Goal: Complete Application Form: Complete application form

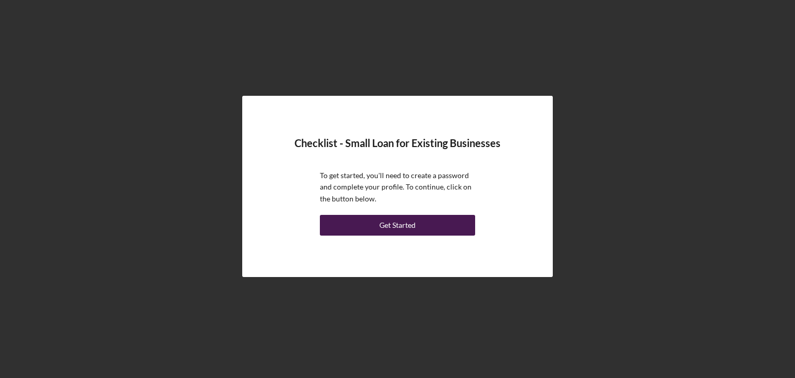
click at [403, 225] on div "Get Started" at bounding box center [397, 225] width 36 height 21
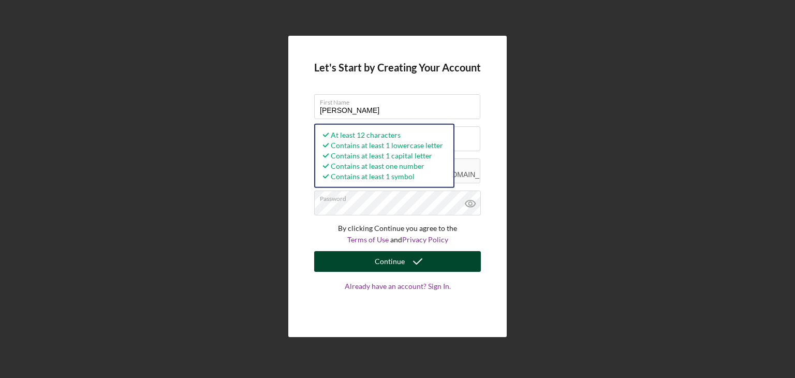
click at [408, 261] on icon "submit" at bounding box center [418, 262] width 26 height 26
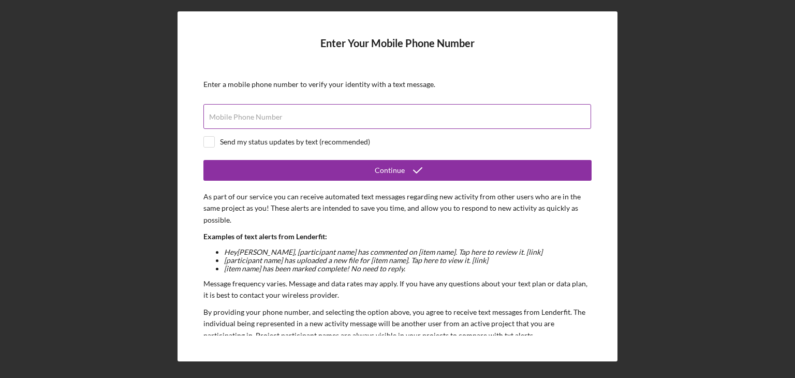
click at [270, 120] on label "Mobile Phone Number" at bounding box center [246, 117] width 74 height 8
click at [270, 120] on input "Mobile Phone Number" at bounding box center [397, 116] width 388 height 25
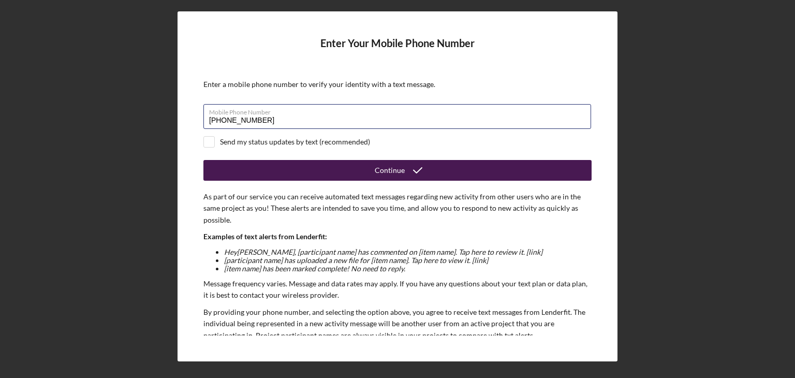
type input "[PHONE_NUMBER]"
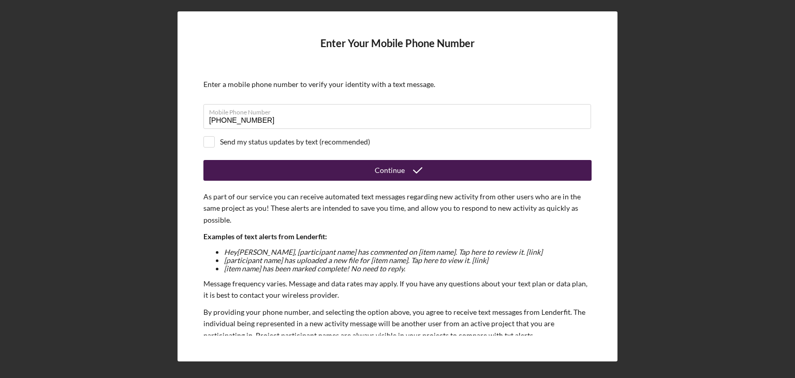
click at [315, 168] on button "Continue" at bounding box center [397, 170] width 388 height 21
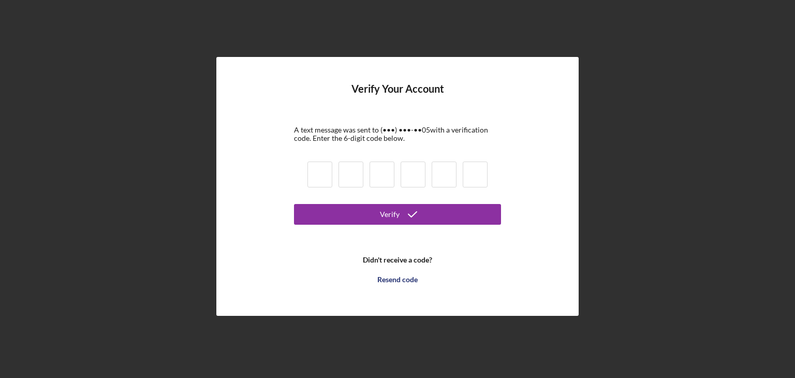
click at [315, 168] on input at bounding box center [320, 175] width 25 height 26
type input "6"
type input "2"
type input "3"
type input "4"
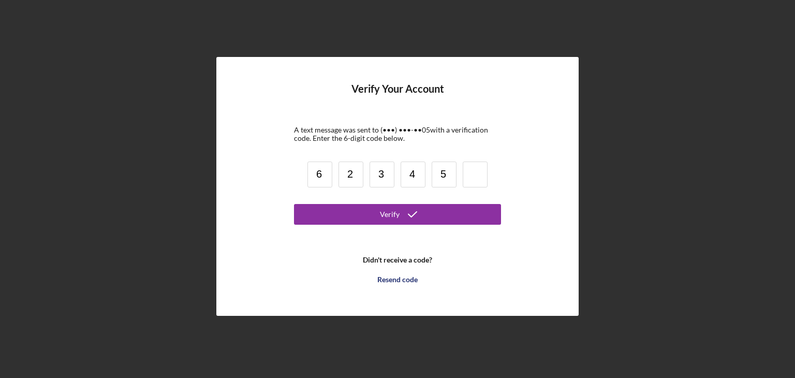
type input "5"
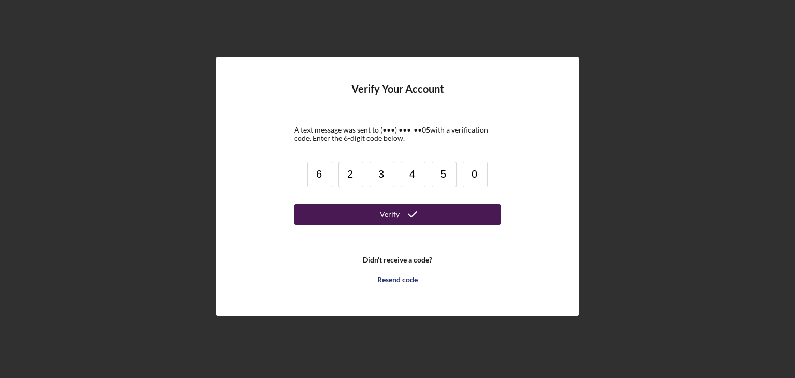
type input "0"
click at [343, 204] on button "Verify" at bounding box center [397, 214] width 207 height 21
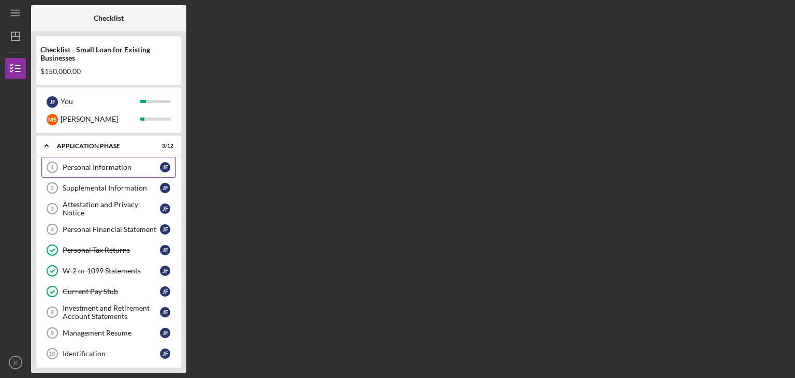
click at [102, 160] on link "Personal Information 1 Personal Information [PERSON_NAME]" at bounding box center [108, 167] width 135 height 21
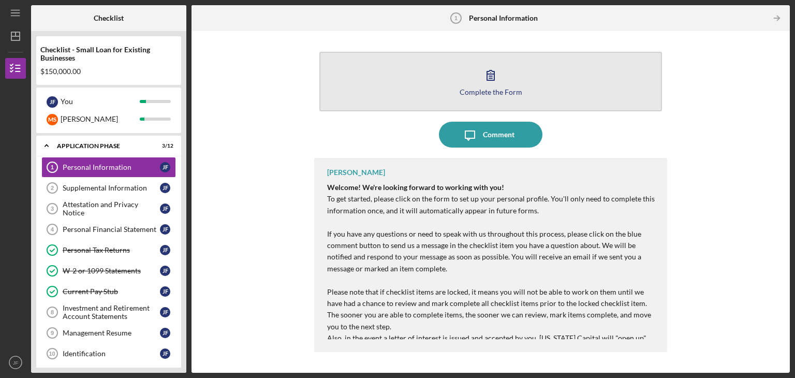
click at [487, 92] on div "Complete the Form" at bounding box center [491, 92] width 63 height 8
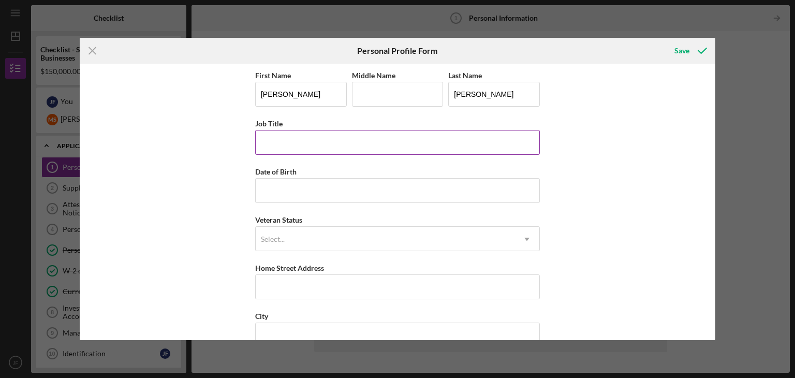
click at [292, 145] on input "Job Title" at bounding box center [397, 142] width 285 height 25
type input "Owner"
type input "[DATE]"
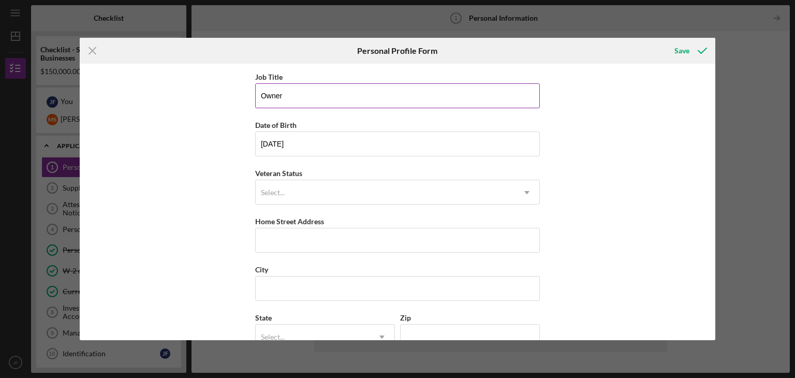
scroll to position [50, 0]
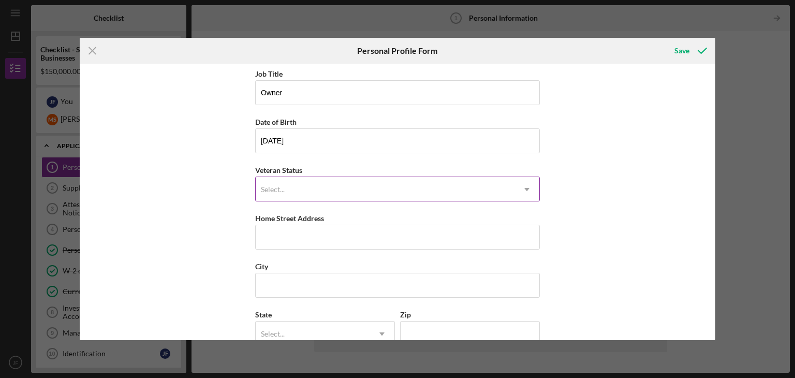
click at [286, 198] on div "Select..." at bounding box center [385, 190] width 259 height 24
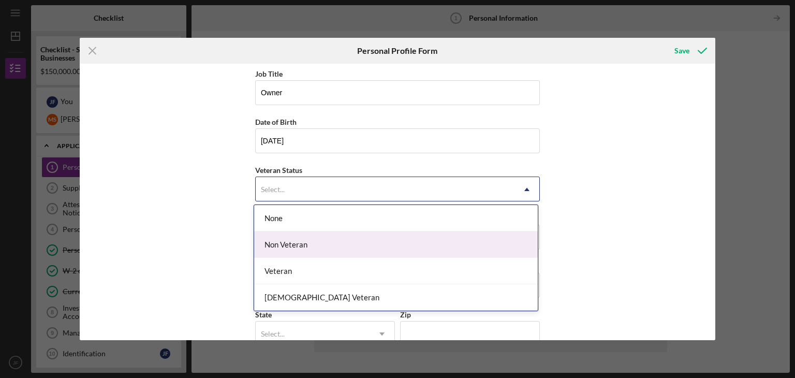
click at [277, 235] on div "Non Veteran" at bounding box center [396, 244] width 284 height 26
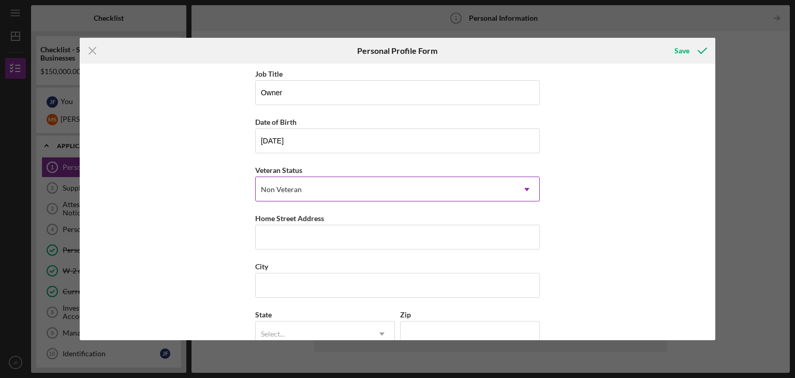
click at [303, 186] on div "Non Veteran" at bounding box center [385, 190] width 259 height 24
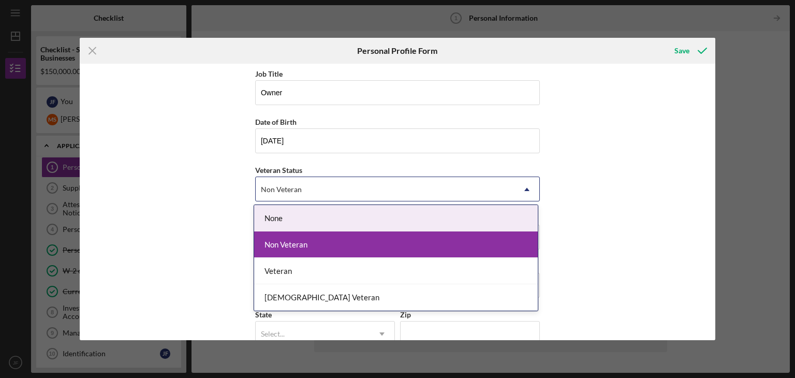
click at [285, 216] on div "None" at bounding box center [396, 218] width 284 height 26
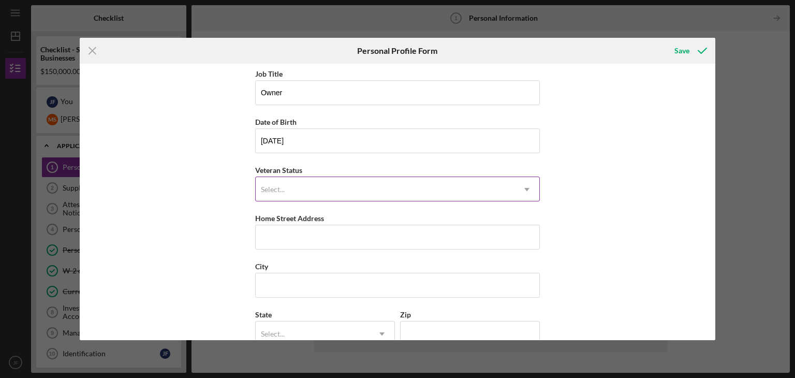
click at [297, 184] on div "Select..." at bounding box center [385, 190] width 259 height 24
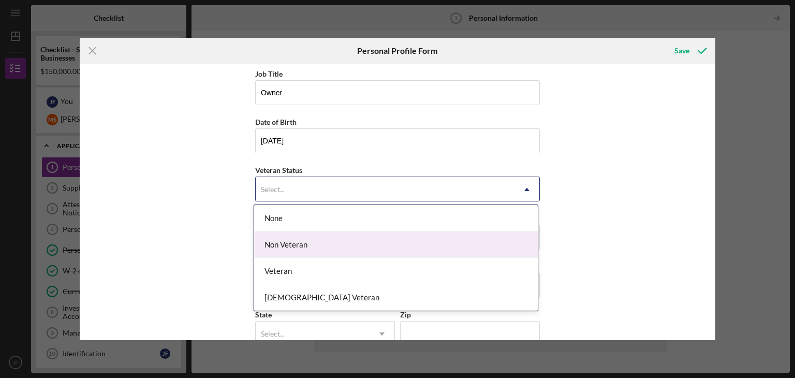
click at [282, 236] on div "Non Veteran" at bounding box center [396, 244] width 284 height 26
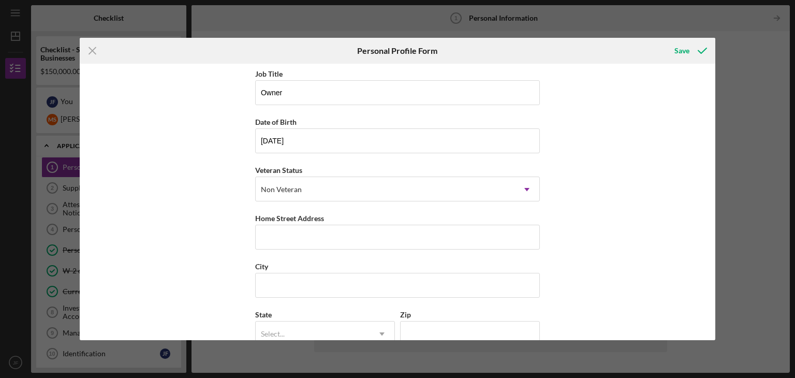
scroll to position [84, 0]
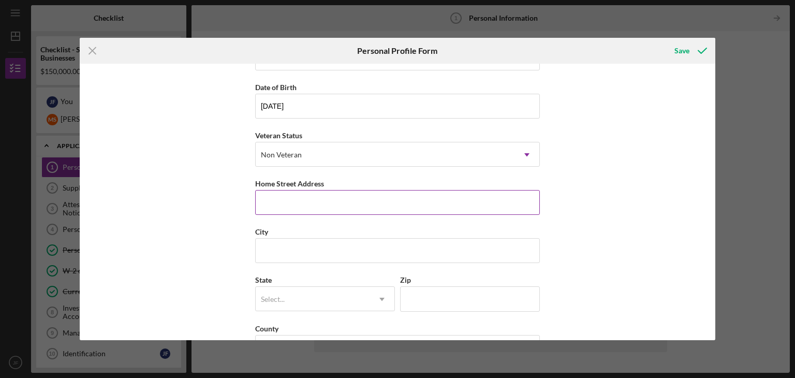
click at [270, 203] on input "Home Street Address" at bounding box center [397, 202] width 285 height 25
type input "[GEOGRAPHIC_DATA]"
click at [273, 246] on input "City" at bounding box center [397, 250] width 285 height 25
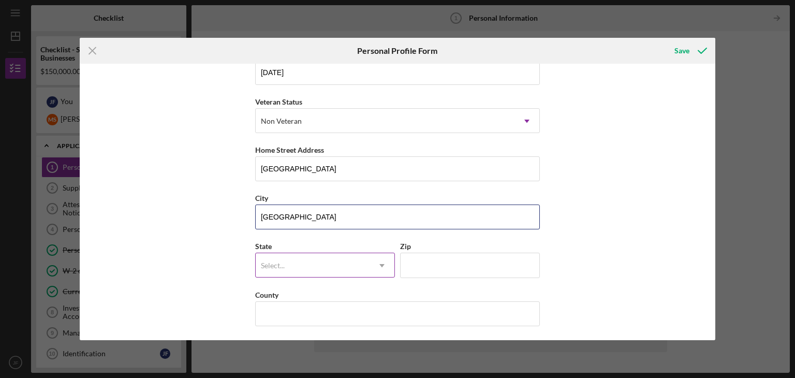
type input "[GEOGRAPHIC_DATA]"
click at [285, 261] on div "Select..." at bounding box center [313, 266] width 114 height 24
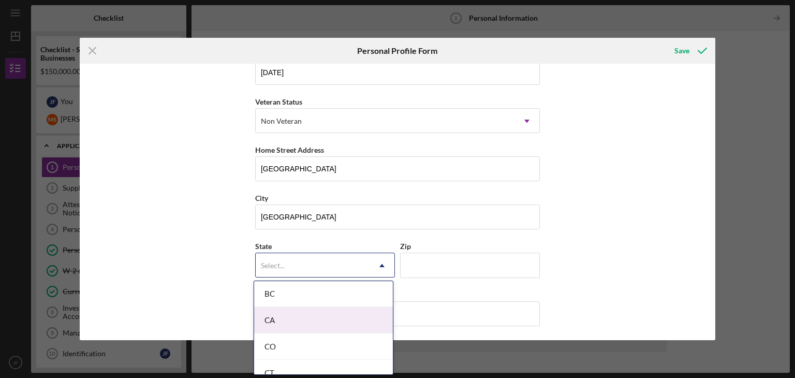
scroll to position [266, 0]
click at [281, 315] on div "CA" at bounding box center [323, 319] width 139 height 26
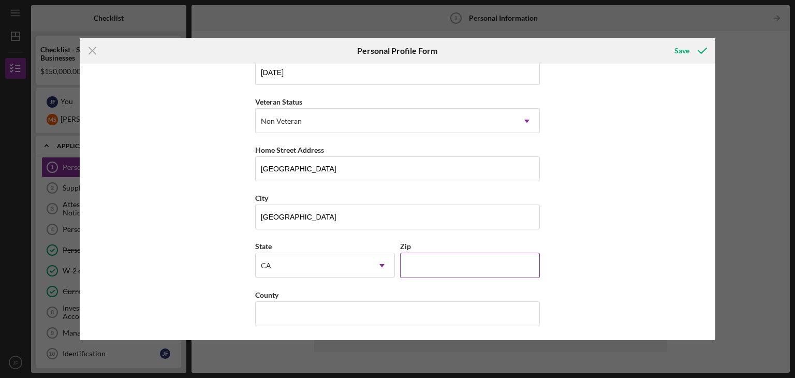
click at [435, 260] on input "Zip" at bounding box center [470, 265] width 140 height 25
type input "95819"
click at [362, 309] on input "County" at bounding box center [397, 313] width 285 height 25
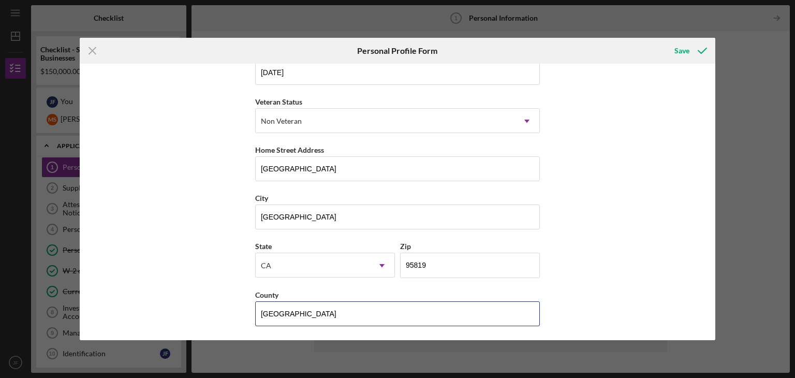
type input "[GEOGRAPHIC_DATA]"
click at [624, 262] on div "First Name [PERSON_NAME] Middle Name Last Name [PERSON_NAME] Job Title Owner Da…" at bounding box center [398, 202] width 636 height 276
click at [689, 48] on div "Save" at bounding box center [682, 50] width 15 height 21
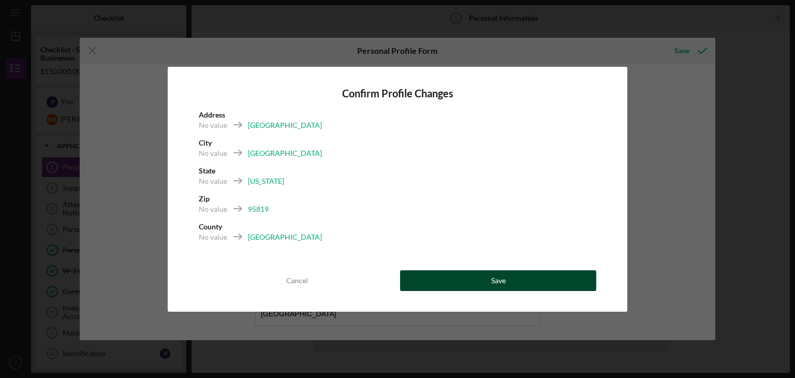
click at [485, 279] on button "Save" at bounding box center [498, 280] width 196 height 21
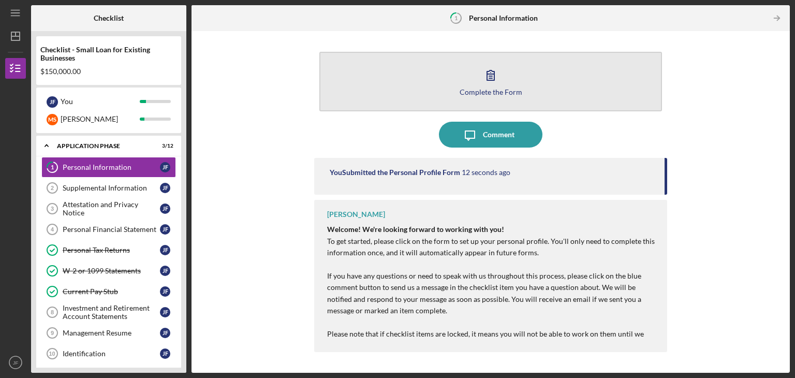
click at [500, 85] on icon "button" at bounding box center [491, 75] width 26 height 26
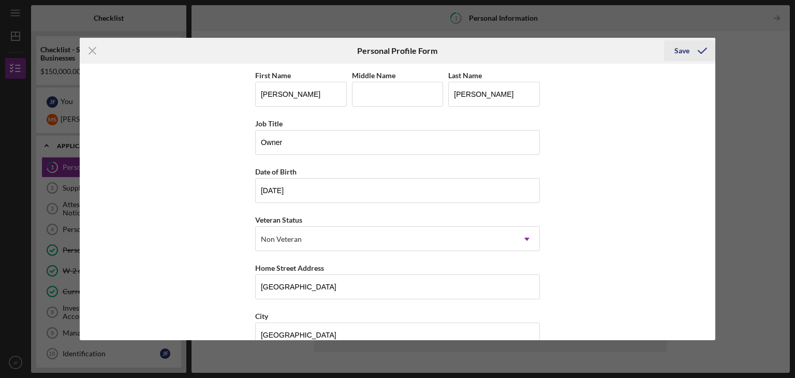
click at [679, 45] on div "Save" at bounding box center [682, 50] width 15 height 21
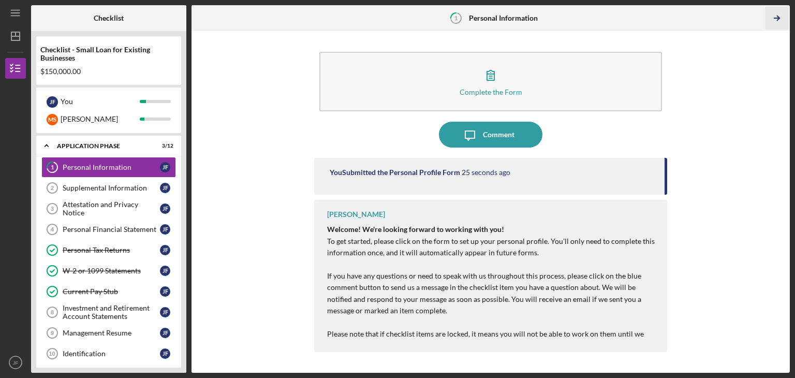
click at [775, 19] on icon "Icon/Table Pagination Arrow" at bounding box center [776, 18] width 23 height 23
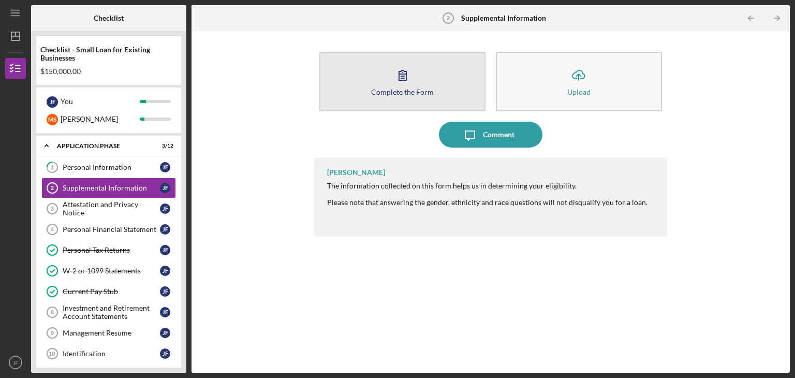
click at [413, 70] on icon "button" at bounding box center [403, 75] width 26 height 26
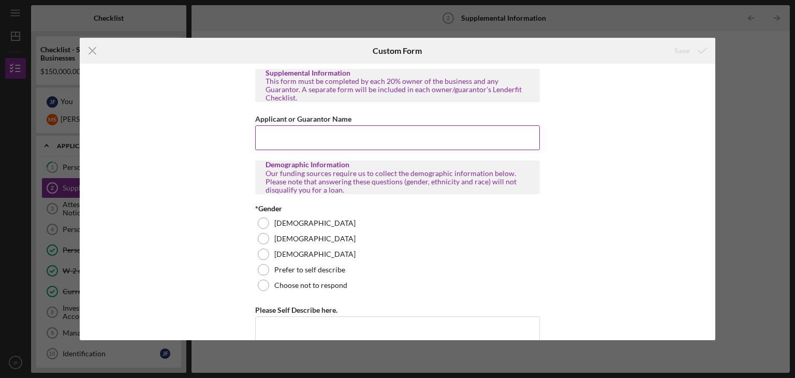
click at [308, 136] on input "Applicant or Guarantor Name" at bounding box center [397, 137] width 285 height 25
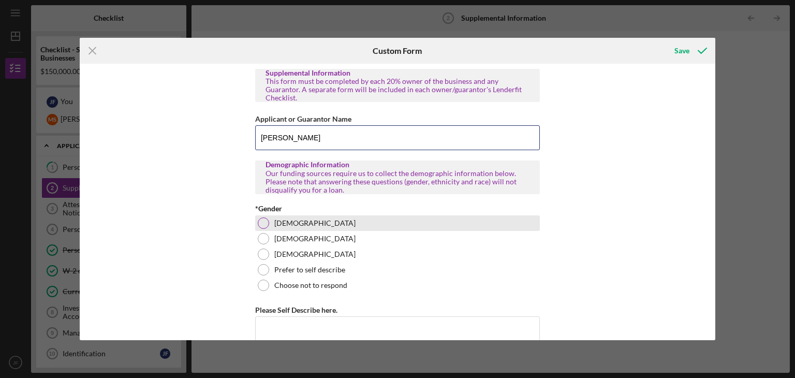
type input "[PERSON_NAME]"
click at [263, 217] on div at bounding box center [263, 222] width 11 height 11
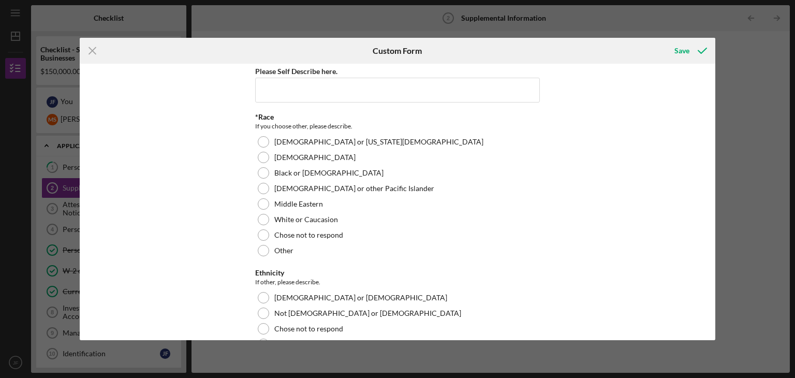
scroll to position [256, 0]
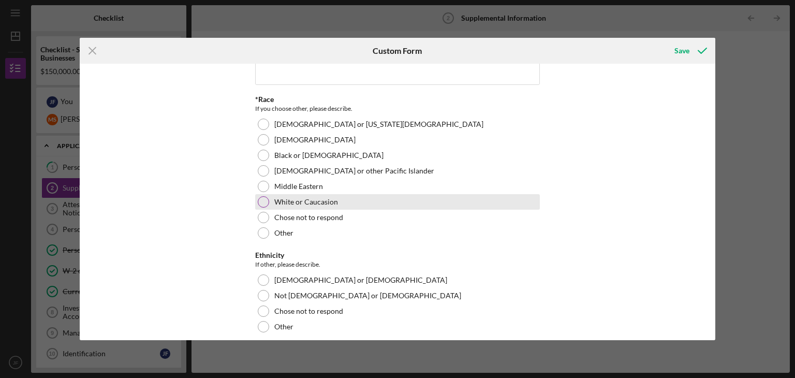
click at [261, 196] on div at bounding box center [263, 201] width 11 height 11
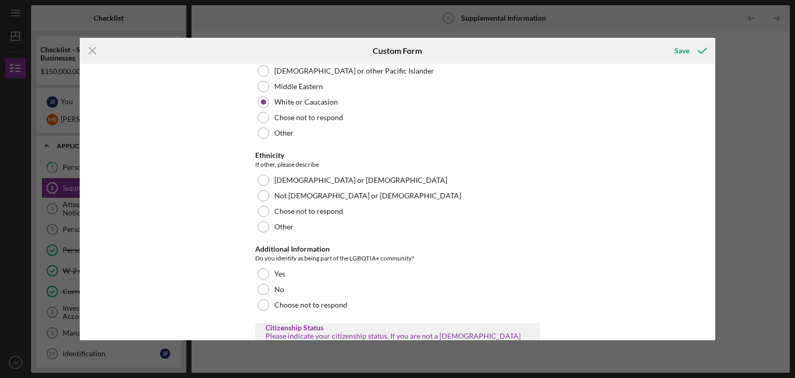
scroll to position [358, 0]
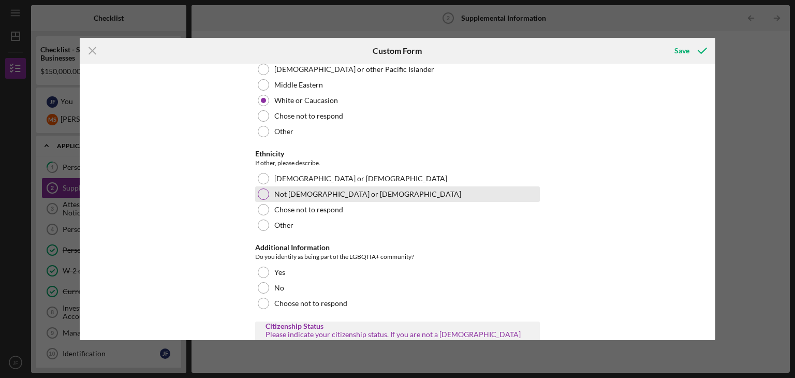
click at [259, 188] on div at bounding box center [263, 193] width 11 height 11
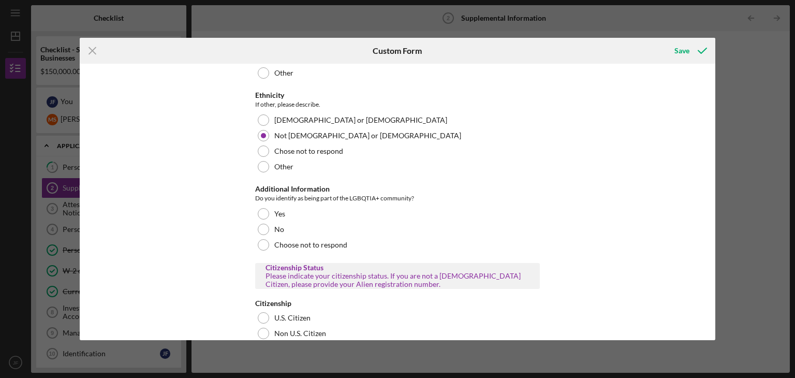
scroll to position [421, 0]
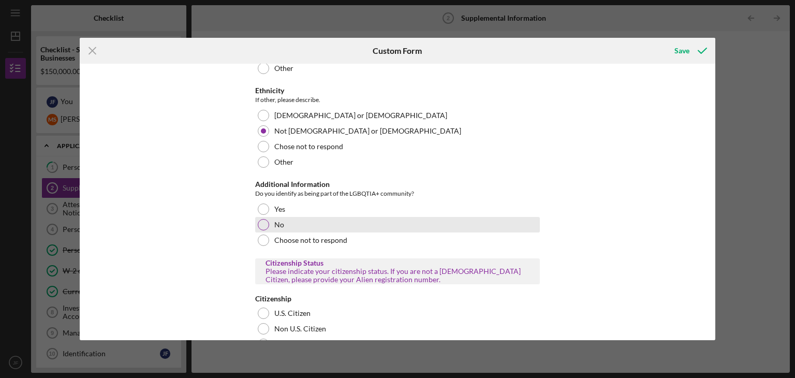
click at [258, 219] on div at bounding box center [263, 224] width 11 height 11
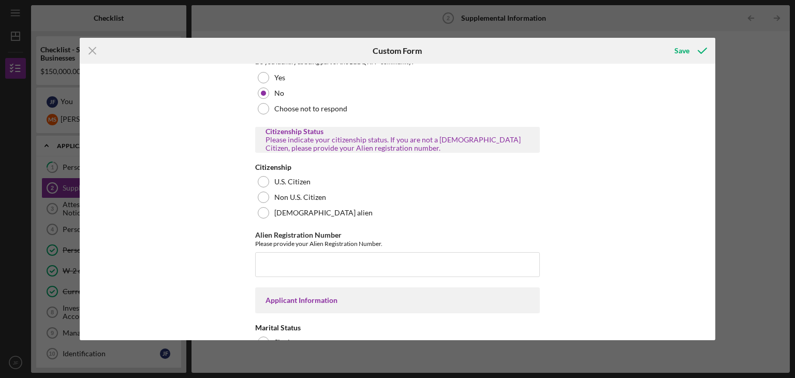
scroll to position [555, 0]
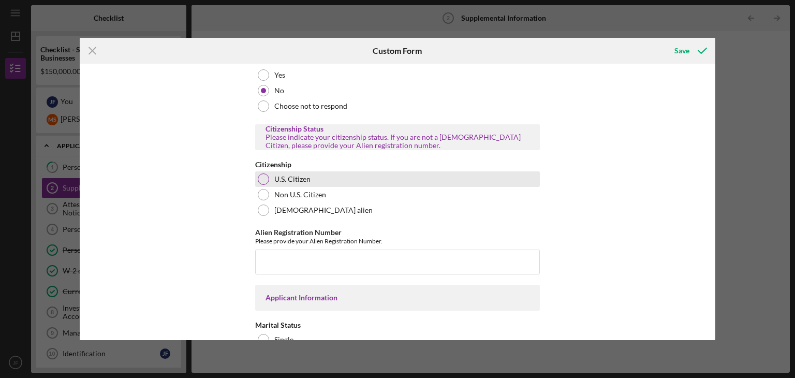
click at [263, 173] on div at bounding box center [263, 178] width 11 height 11
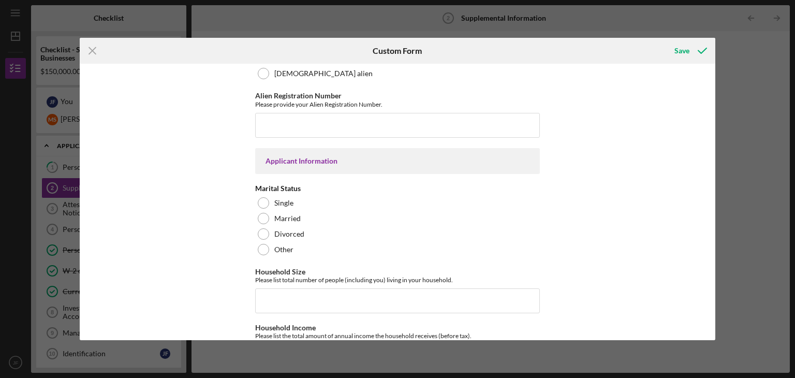
scroll to position [698, 0]
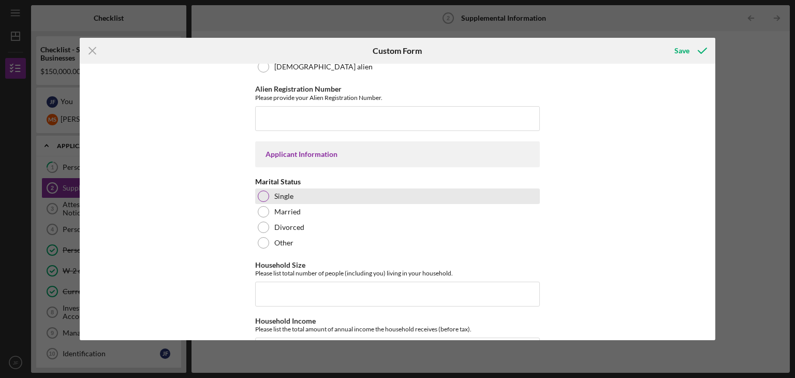
click at [261, 191] on div at bounding box center [263, 196] width 11 height 11
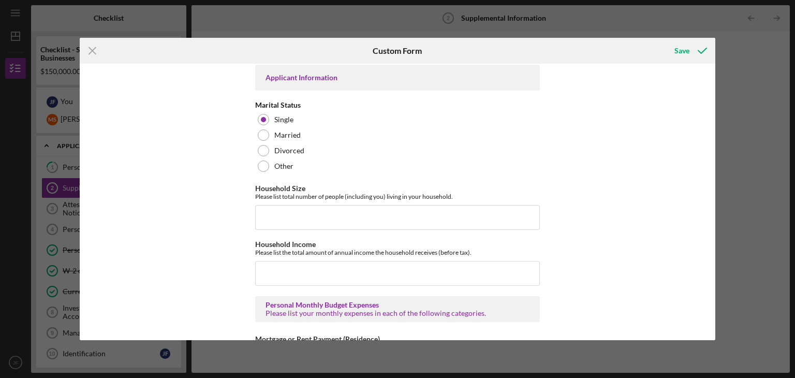
scroll to position [781, 0]
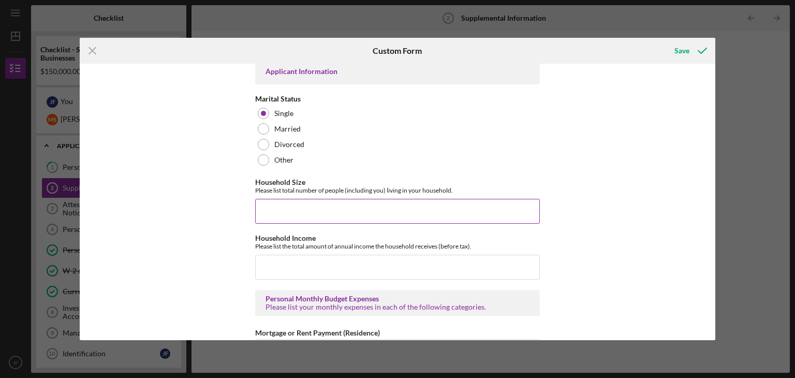
click at [282, 202] on input "Household Size" at bounding box center [397, 211] width 285 height 25
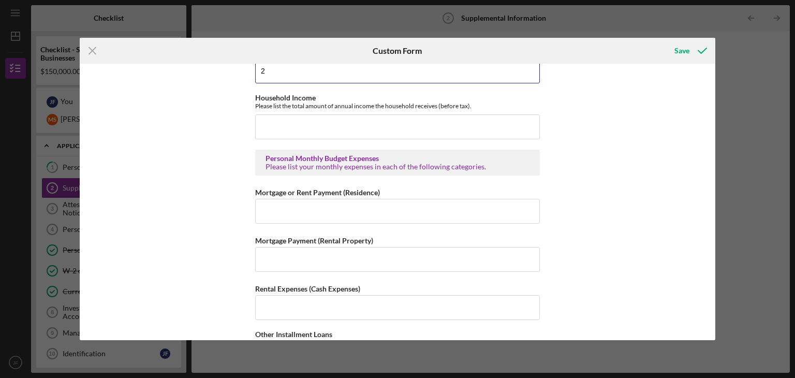
scroll to position [923, 0]
type input "2"
click at [289, 208] on input "Mortgage or Rent Payment (Residence)" at bounding box center [397, 210] width 285 height 25
type input "$2,540"
click at [252, 237] on div "Supplemental Information This form must be completed by each 20% owner of the b…" at bounding box center [398, 202] width 636 height 276
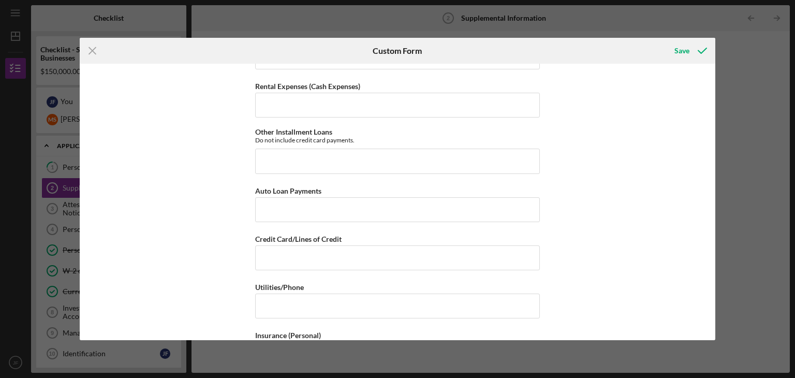
scroll to position [1127, 0]
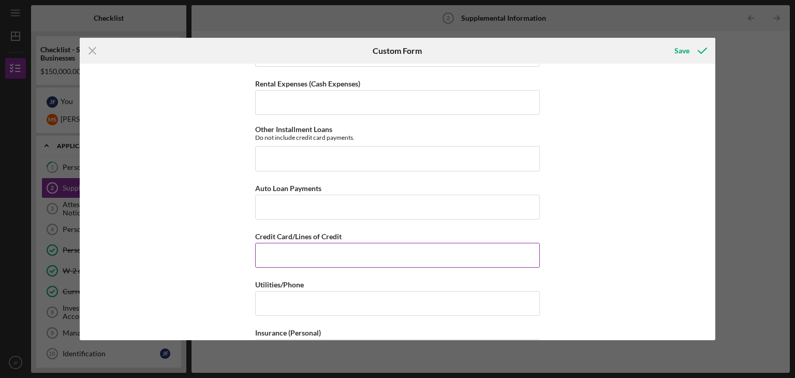
click at [258, 248] on input "Credit Card/Lines of Credit" at bounding box center [397, 255] width 285 height 25
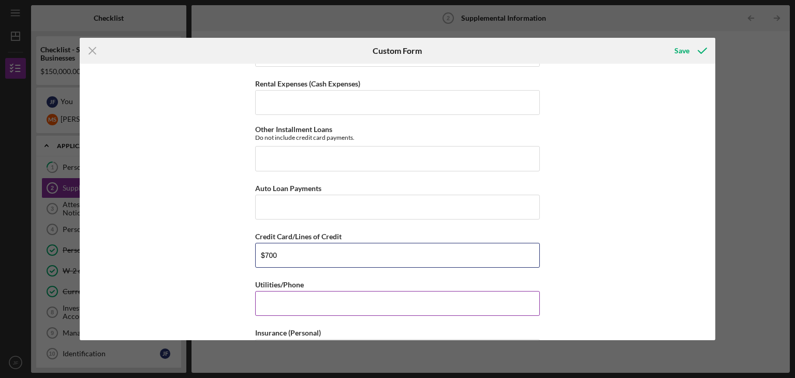
type input "$700"
click at [267, 291] on input "Utilities/Phone" at bounding box center [397, 303] width 285 height 25
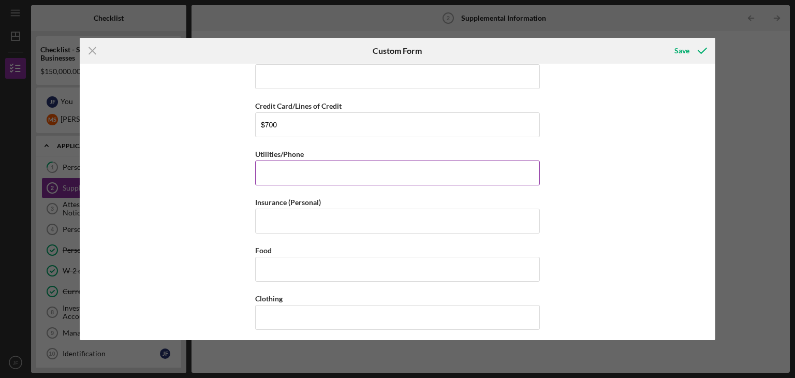
scroll to position [1260, 0]
type input "$200"
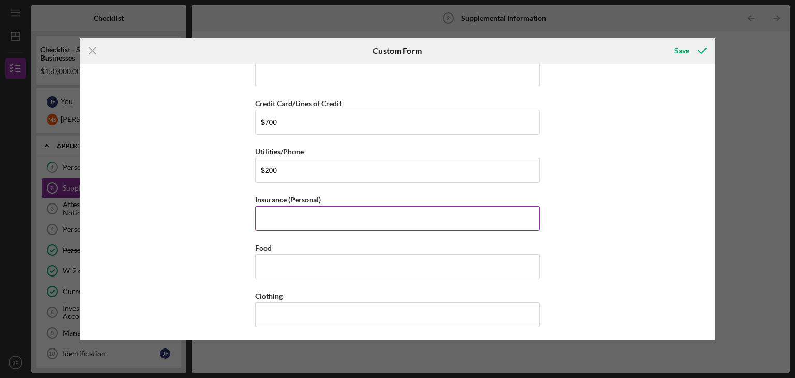
click at [279, 211] on input "Insurance (Personal)" at bounding box center [397, 218] width 285 height 25
type input "$200"
click at [279, 260] on input "Food" at bounding box center [397, 266] width 285 height 25
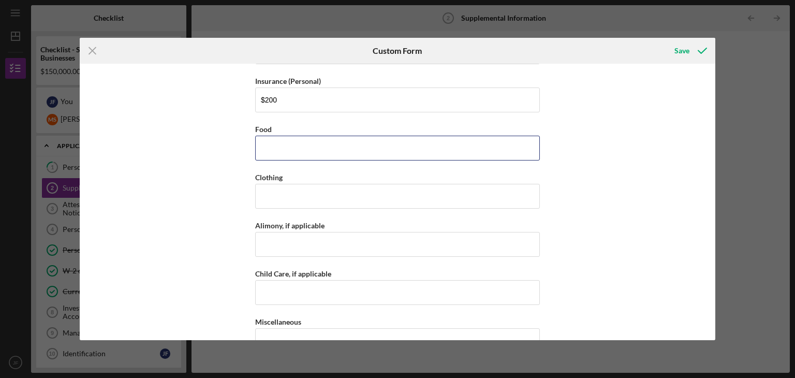
scroll to position [1382, 0]
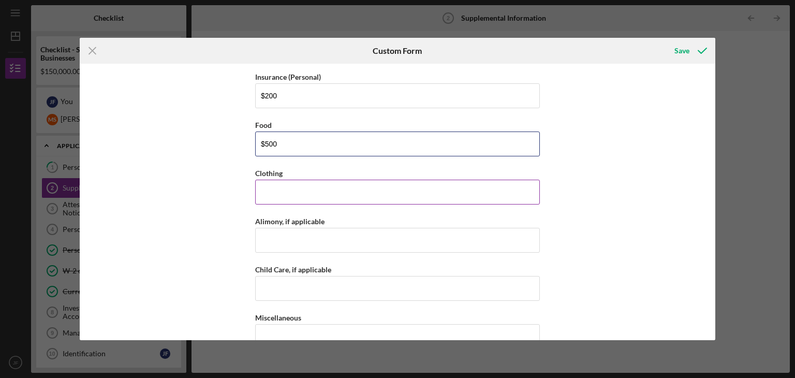
type input "$500"
click at [269, 185] on input "Clothing" at bounding box center [397, 192] width 285 height 25
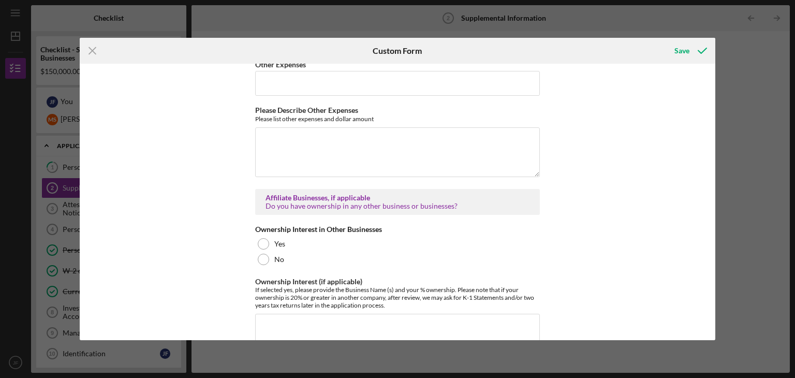
scroll to position [1694, 0]
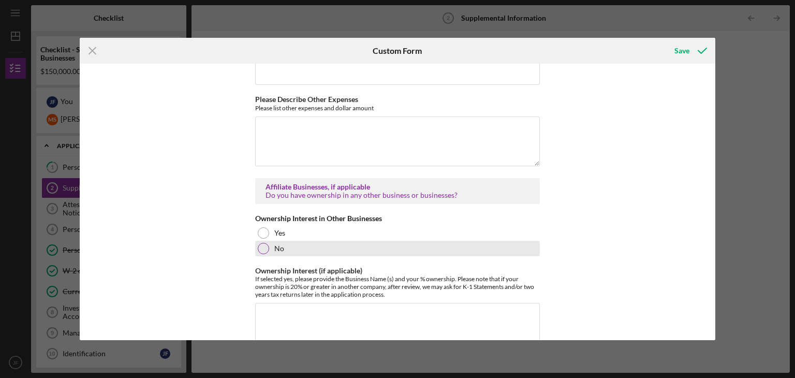
type input "$100"
click at [262, 243] on div at bounding box center [263, 248] width 11 height 11
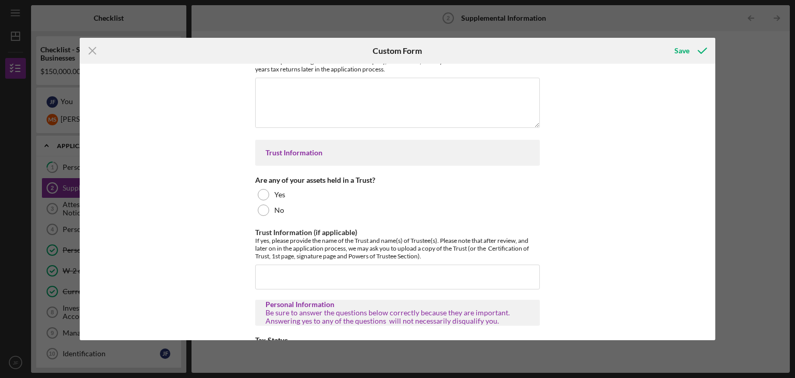
scroll to position [1932, 0]
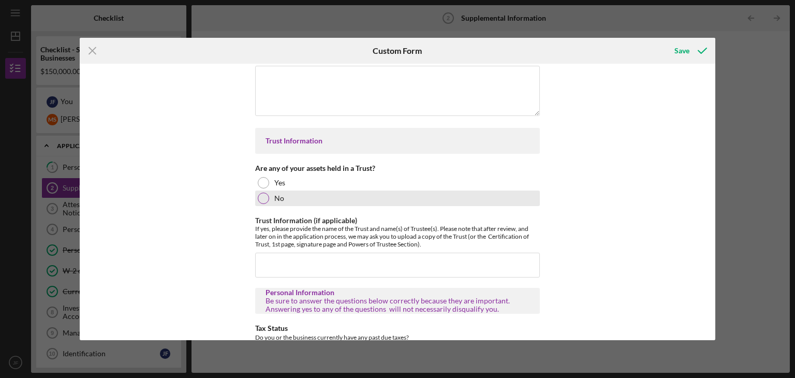
click at [262, 193] on div at bounding box center [263, 198] width 11 height 11
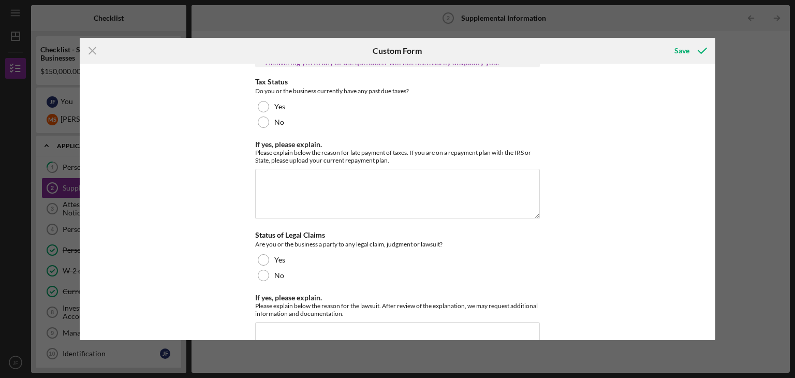
scroll to position [2179, 0]
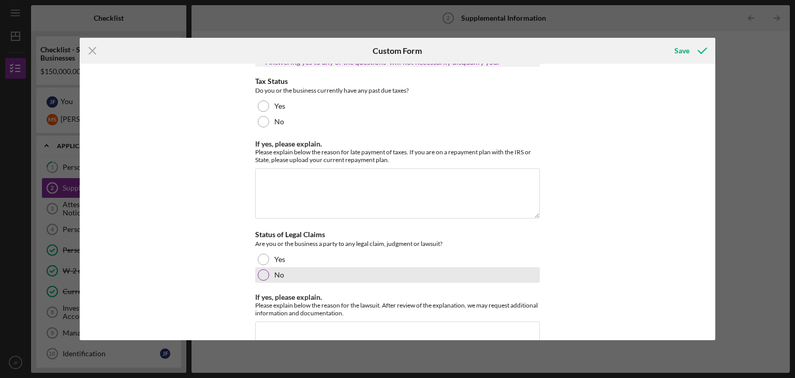
click at [266, 269] on div at bounding box center [263, 274] width 11 height 11
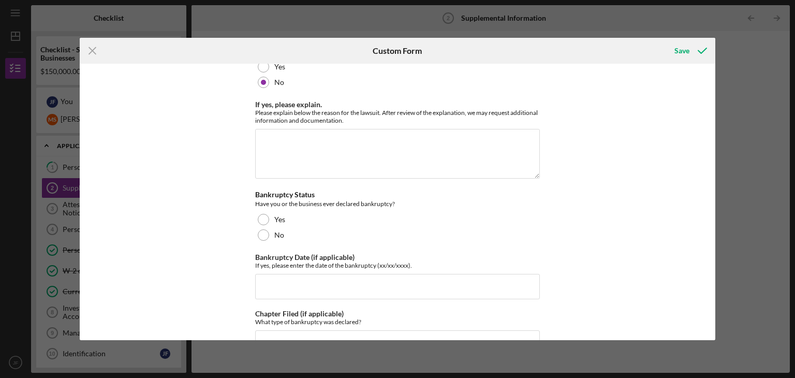
scroll to position [2373, 0]
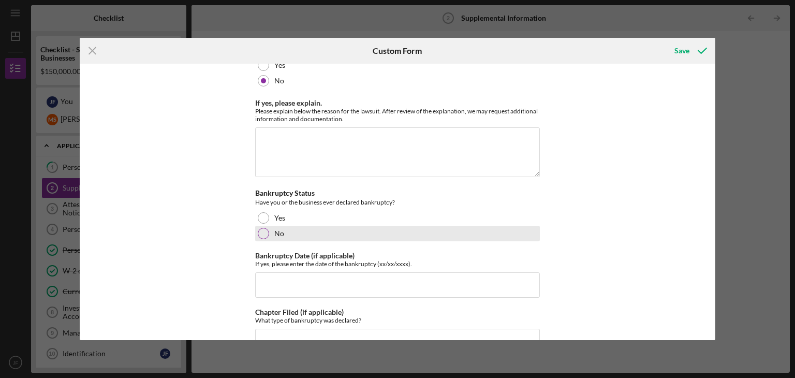
click at [262, 228] on div at bounding box center [263, 233] width 11 height 11
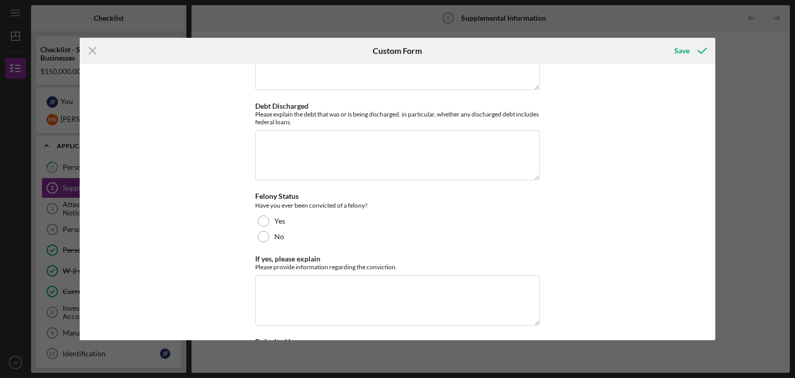
scroll to position [2860, 0]
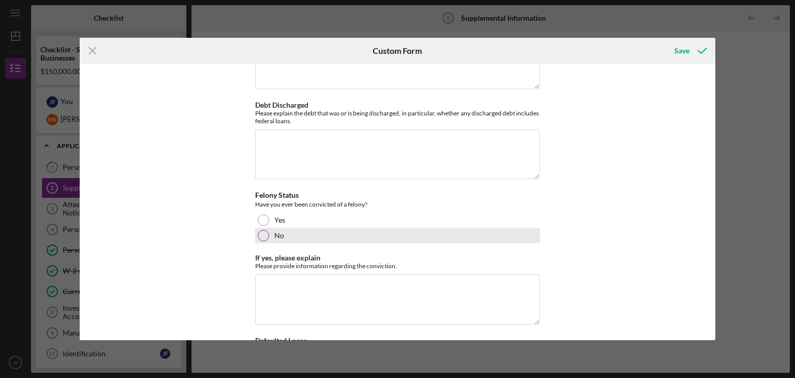
click at [260, 230] on div at bounding box center [263, 235] width 11 height 11
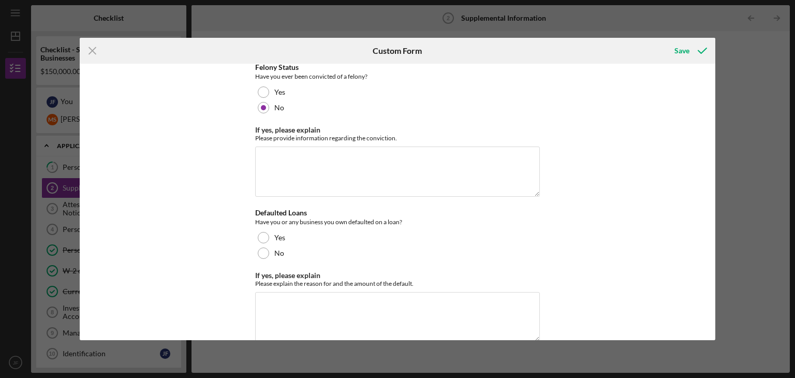
scroll to position [2994, 0]
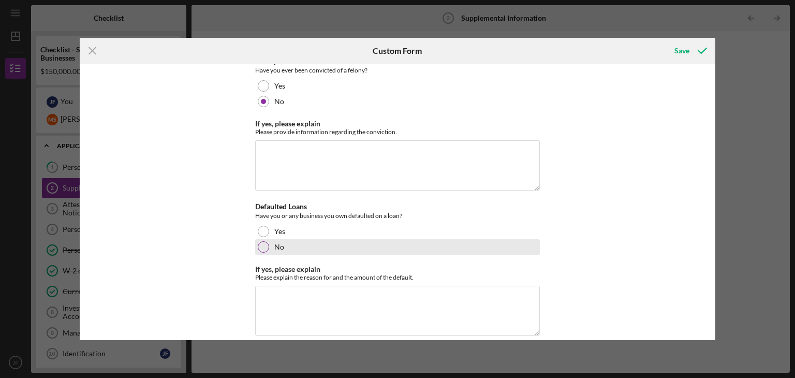
click at [262, 241] on div at bounding box center [263, 246] width 11 height 11
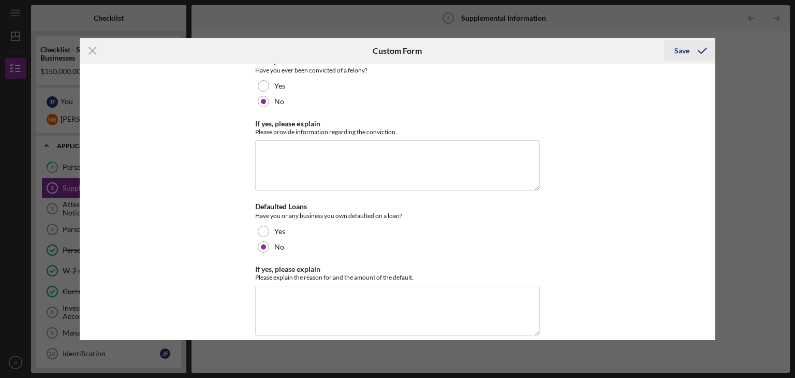
click at [678, 46] on div "Save" at bounding box center [682, 50] width 15 height 21
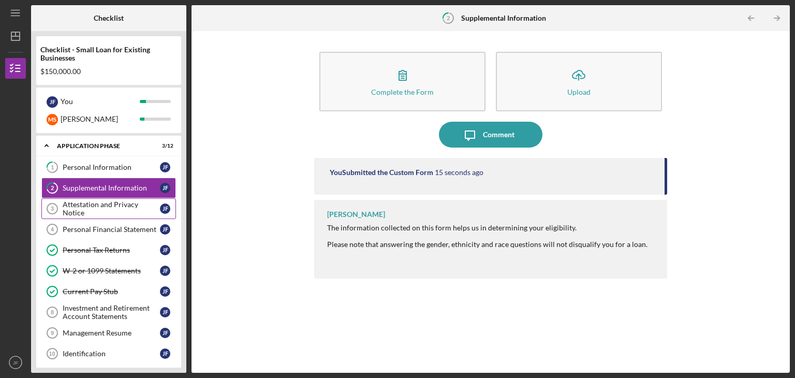
click at [116, 208] on div "Attestation and Privacy Notice" at bounding box center [111, 208] width 97 height 17
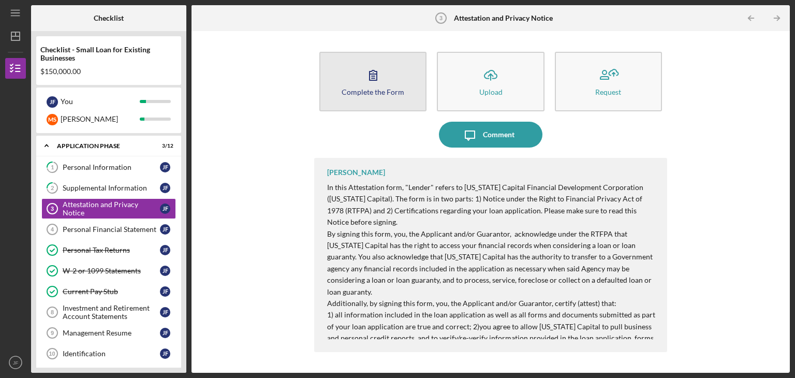
click at [383, 68] on icon "button" at bounding box center [373, 75] width 26 height 26
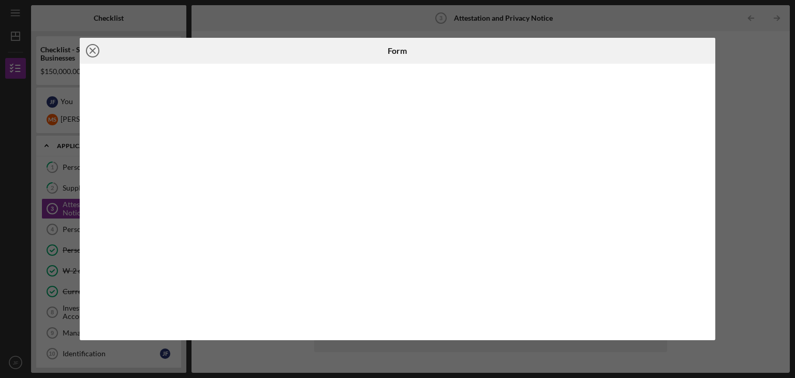
click at [94, 53] on line at bounding box center [92, 50] width 5 height 5
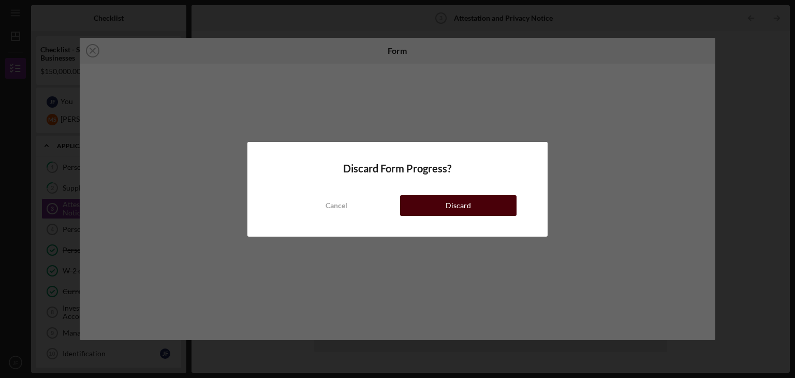
click at [422, 198] on button "Discard" at bounding box center [458, 205] width 116 height 21
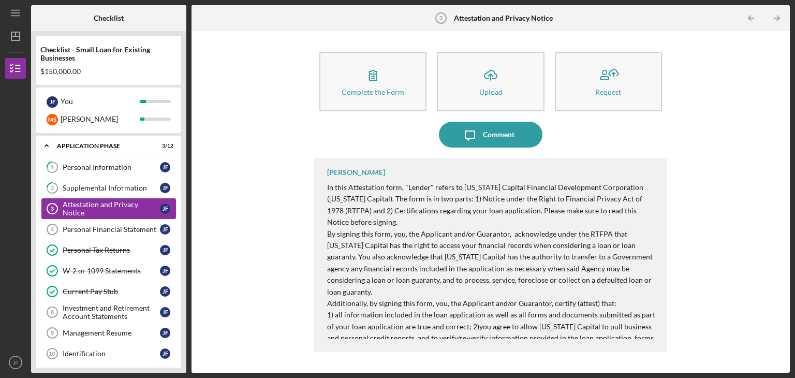
click at [131, 209] on div "Attestation and Privacy Notice" at bounding box center [111, 208] width 97 height 17
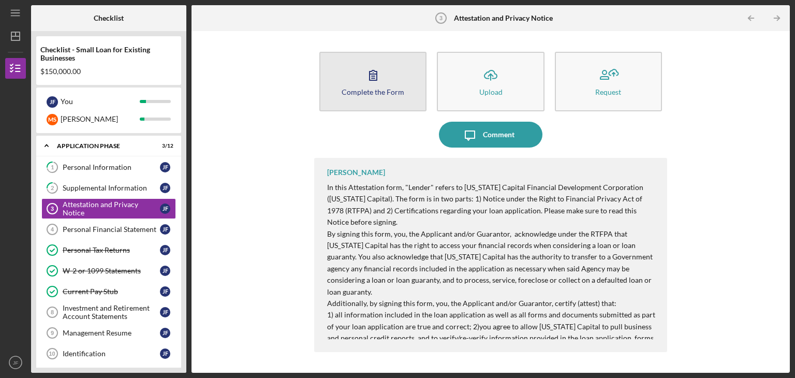
click at [371, 88] on div "Complete the Form" at bounding box center [373, 92] width 63 height 8
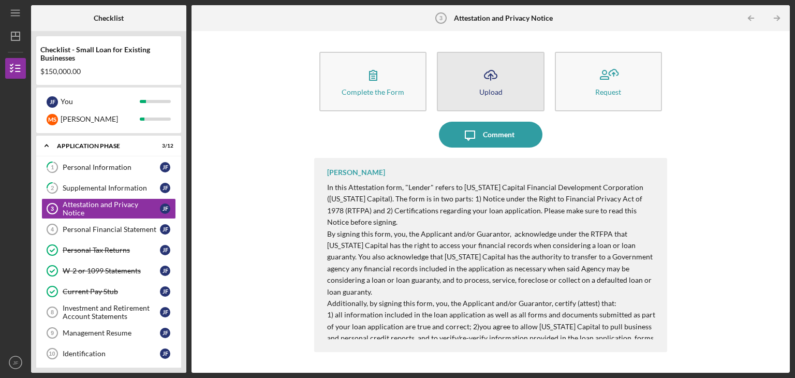
click at [491, 96] on div "Upload" at bounding box center [490, 92] width 23 height 8
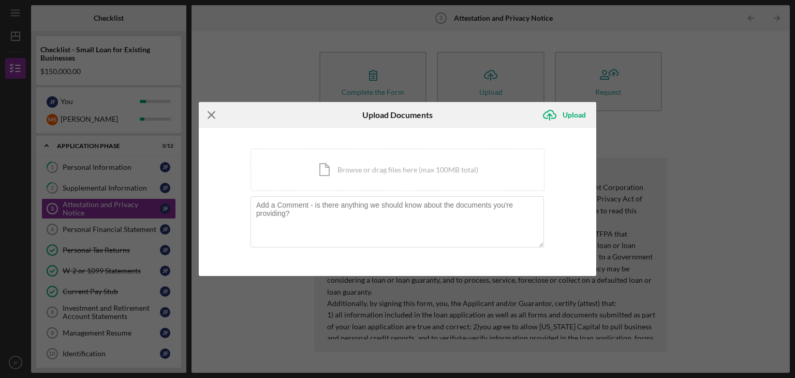
click at [211, 115] on line at bounding box center [211, 115] width 7 height 7
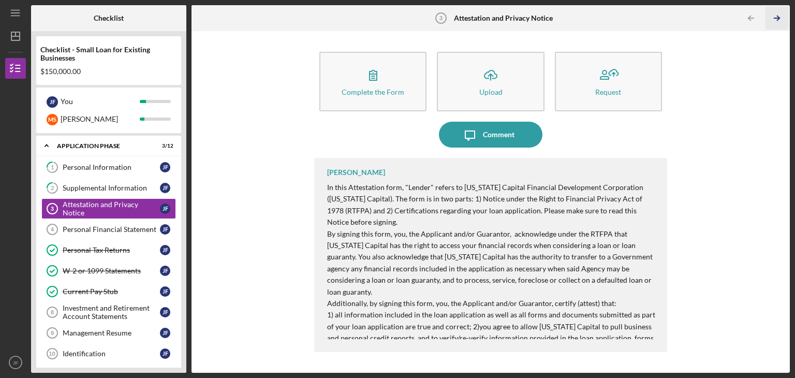
click at [781, 19] on icon "Icon/Table Pagination Arrow" at bounding box center [776, 18] width 23 height 23
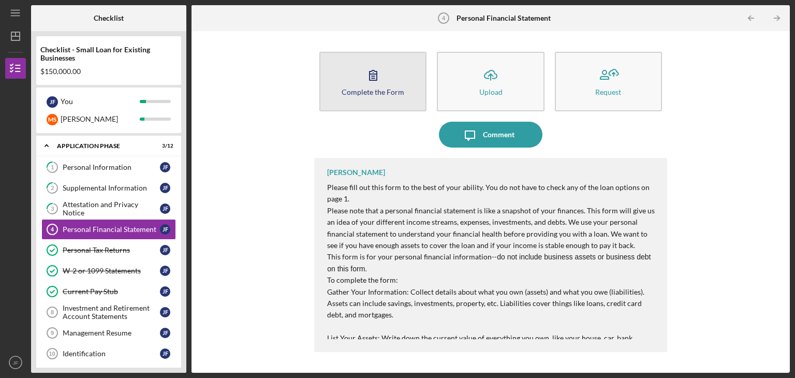
click at [368, 80] on icon "button" at bounding box center [373, 75] width 26 height 26
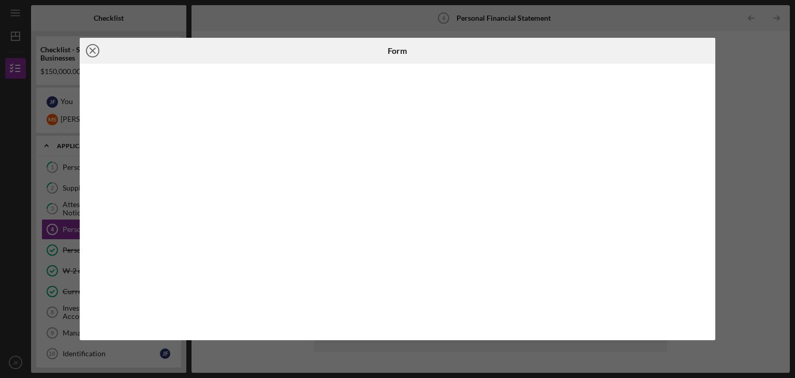
click at [92, 56] on circle at bounding box center [92, 51] width 12 height 12
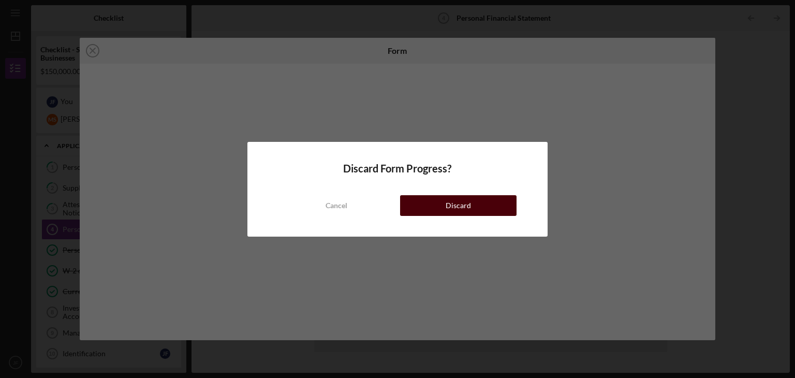
click at [447, 206] on div "Discard" at bounding box center [458, 205] width 25 height 21
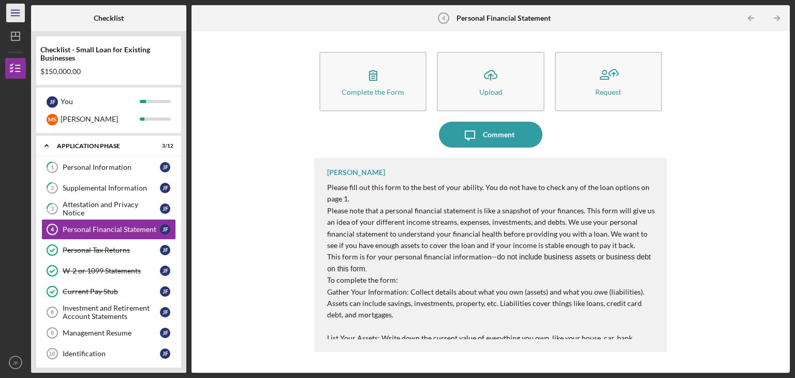
click at [13, 15] on icon "Icon/Menu" at bounding box center [15, 13] width 23 height 23
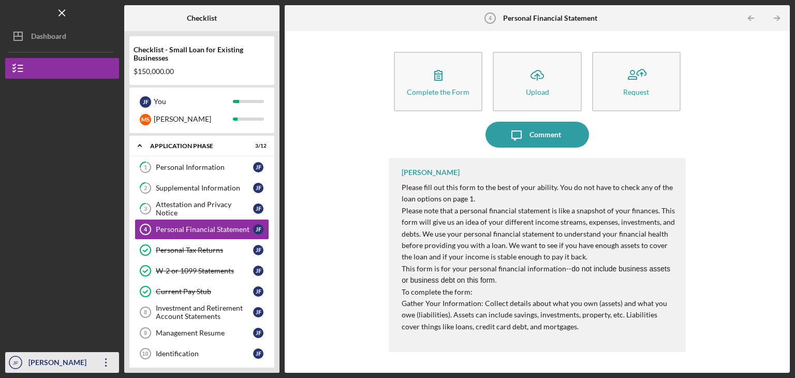
click at [105, 365] on icon "Icon/Overflow" at bounding box center [106, 362] width 26 height 26
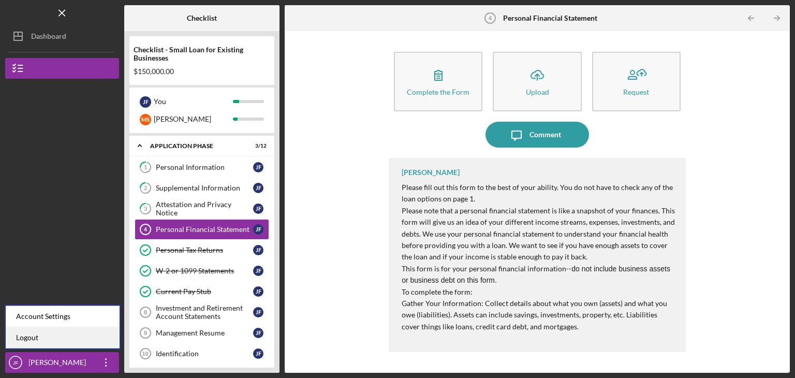
click at [13, 329] on link "Logout" at bounding box center [63, 337] width 114 height 21
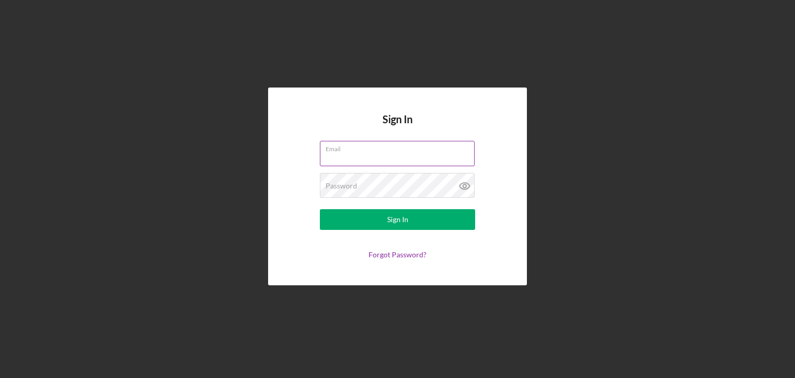
click at [349, 155] on input "Email" at bounding box center [397, 153] width 155 height 25
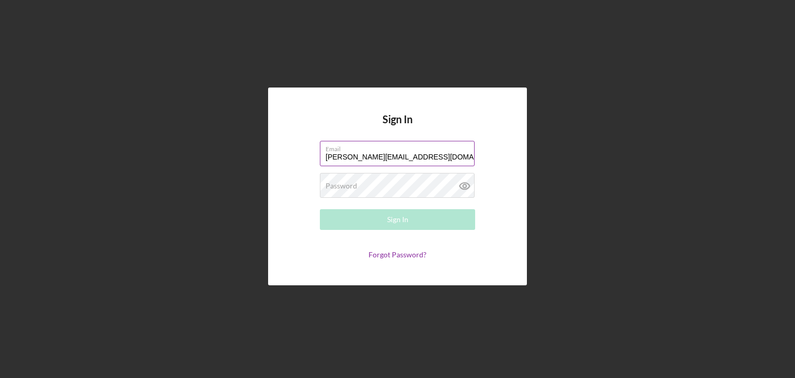
type input "[PERSON_NAME][EMAIL_ADDRESS][DOMAIN_NAME]"
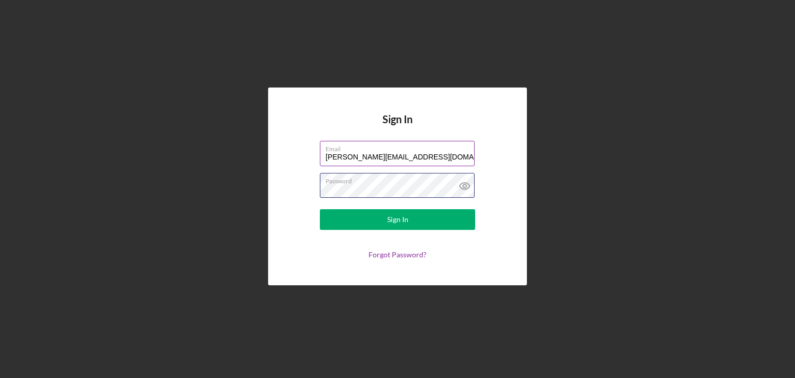
click at [320, 209] on button "Sign In" at bounding box center [397, 219] width 155 height 21
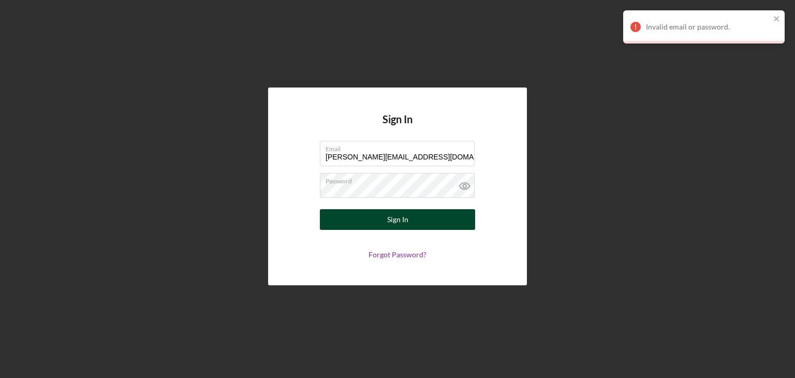
click at [385, 221] on button "Sign In" at bounding box center [397, 219] width 155 height 21
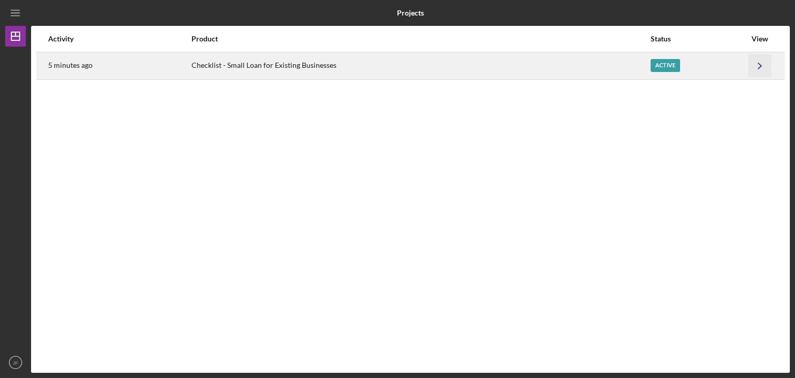
click at [759, 65] on icon "Icon/Navigate" at bounding box center [760, 65] width 23 height 23
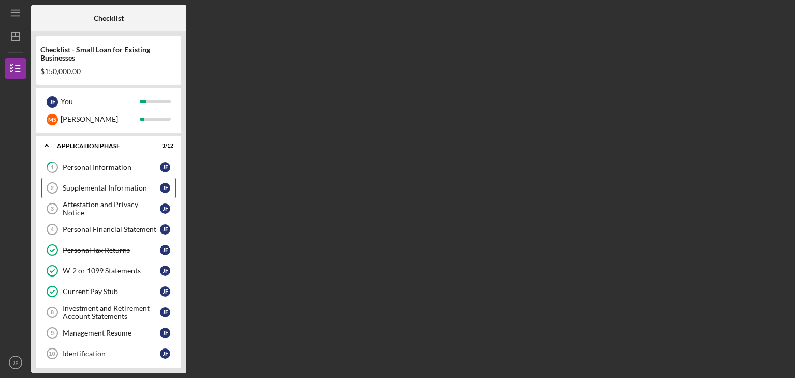
click at [124, 184] on div "Supplemental Information" at bounding box center [111, 188] width 97 height 8
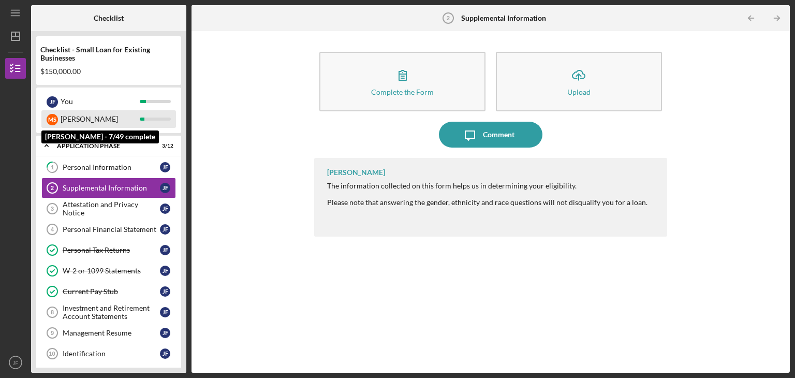
click at [153, 122] on div "M S Marlaina" at bounding box center [108, 119] width 135 height 18
click at [55, 120] on div "M S" at bounding box center [52, 119] width 11 height 11
click at [106, 121] on div "[PERSON_NAME]" at bounding box center [100, 119] width 79 height 18
click at [153, 118] on div at bounding box center [155, 119] width 31 height 3
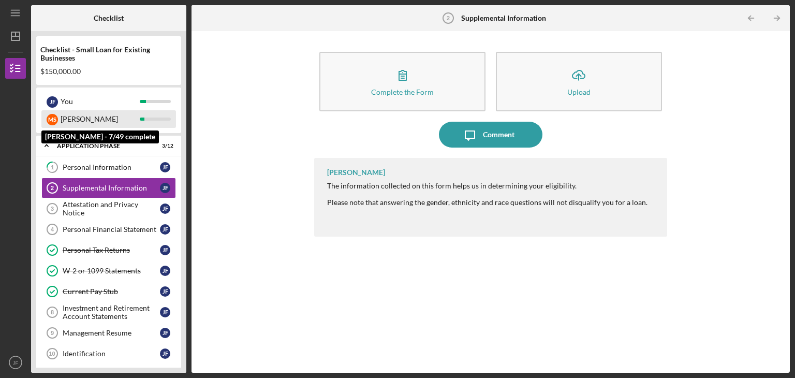
click at [153, 118] on div at bounding box center [155, 119] width 31 height 3
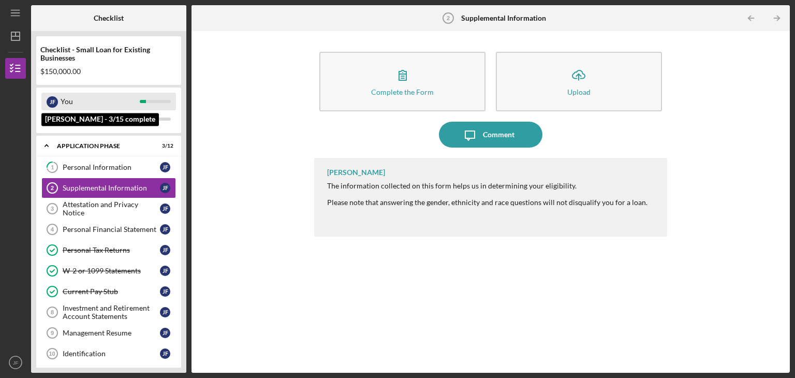
click at [50, 104] on div "J F" at bounding box center [52, 101] width 11 height 11
